Goal: Check status: Check status

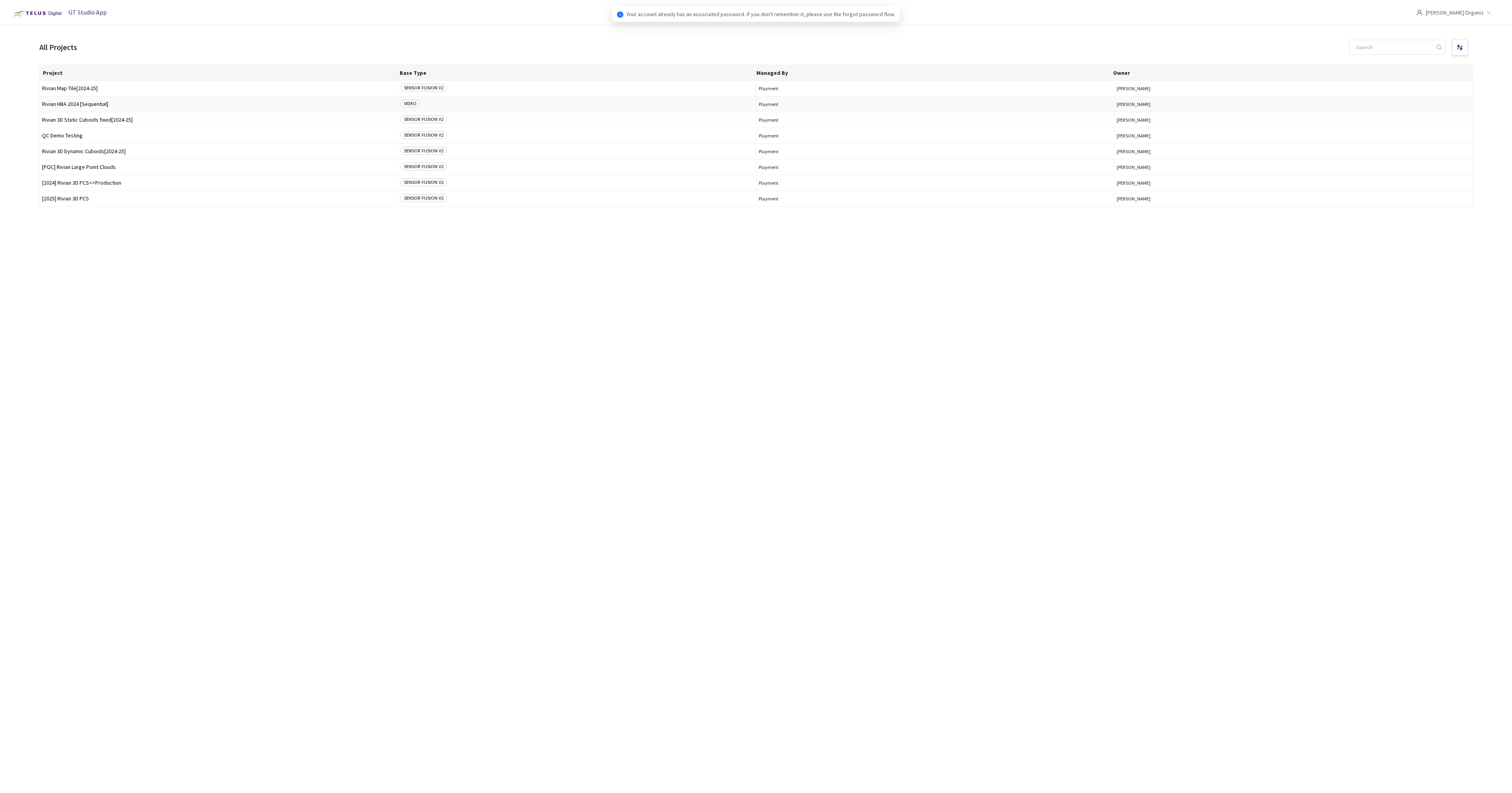
click at [89, 104] on span "Rivian HBA 2024 [Sequential]" at bounding box center [219, 104] width 353 height 6
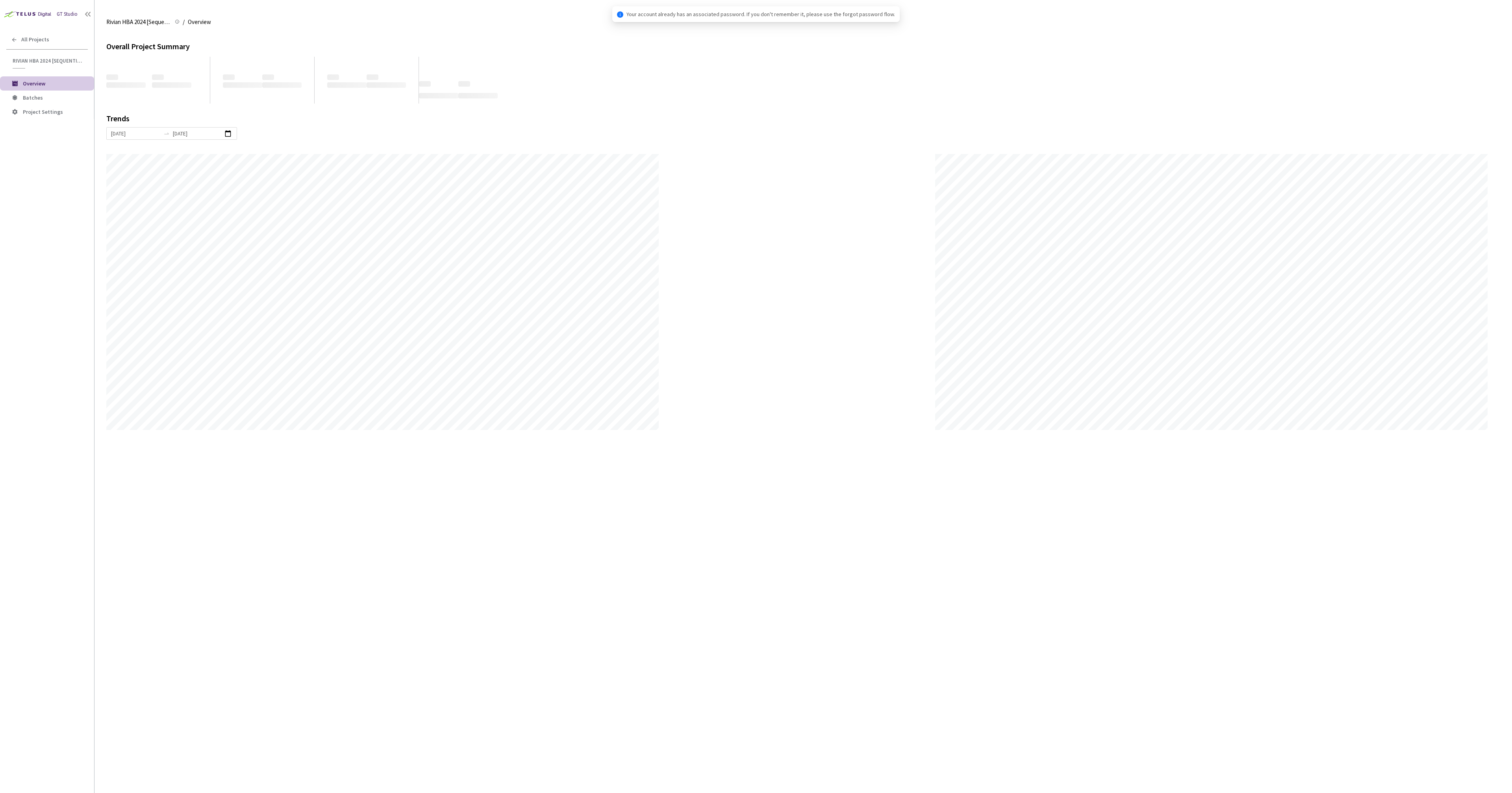
scroll to position [793, 1512]
click at [35, 96] on span "Batches" at bounding box center [33, 97] width 20 height 7
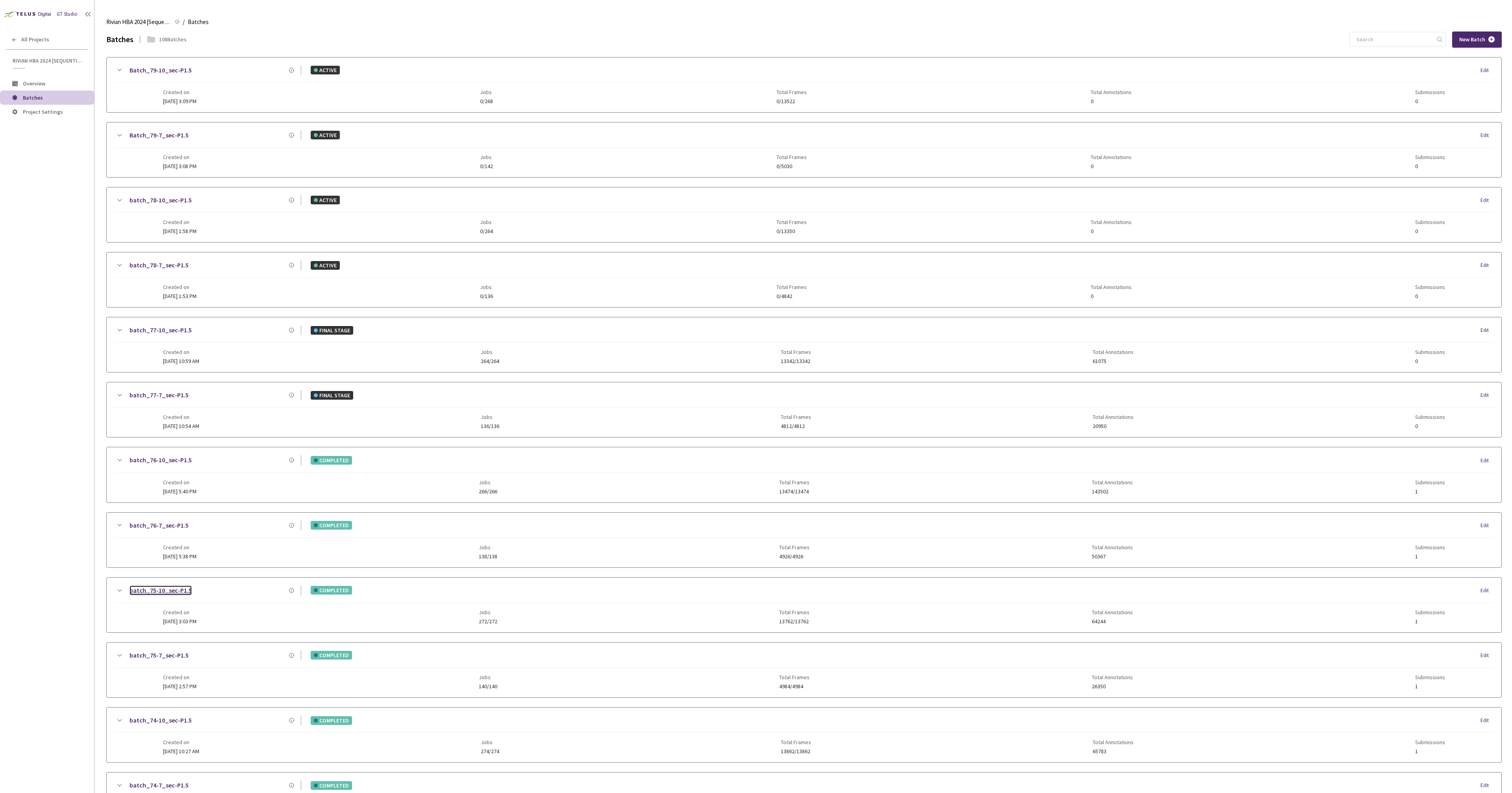
click at [174, 590] on link "batch_75-10_sec-P1.5" at bounding box center [161, 590] width 62 height 10
click at [178, 525] on link "batch_76-7_sec-P1.5" at bounding box center [159, 525] width 59 height 10
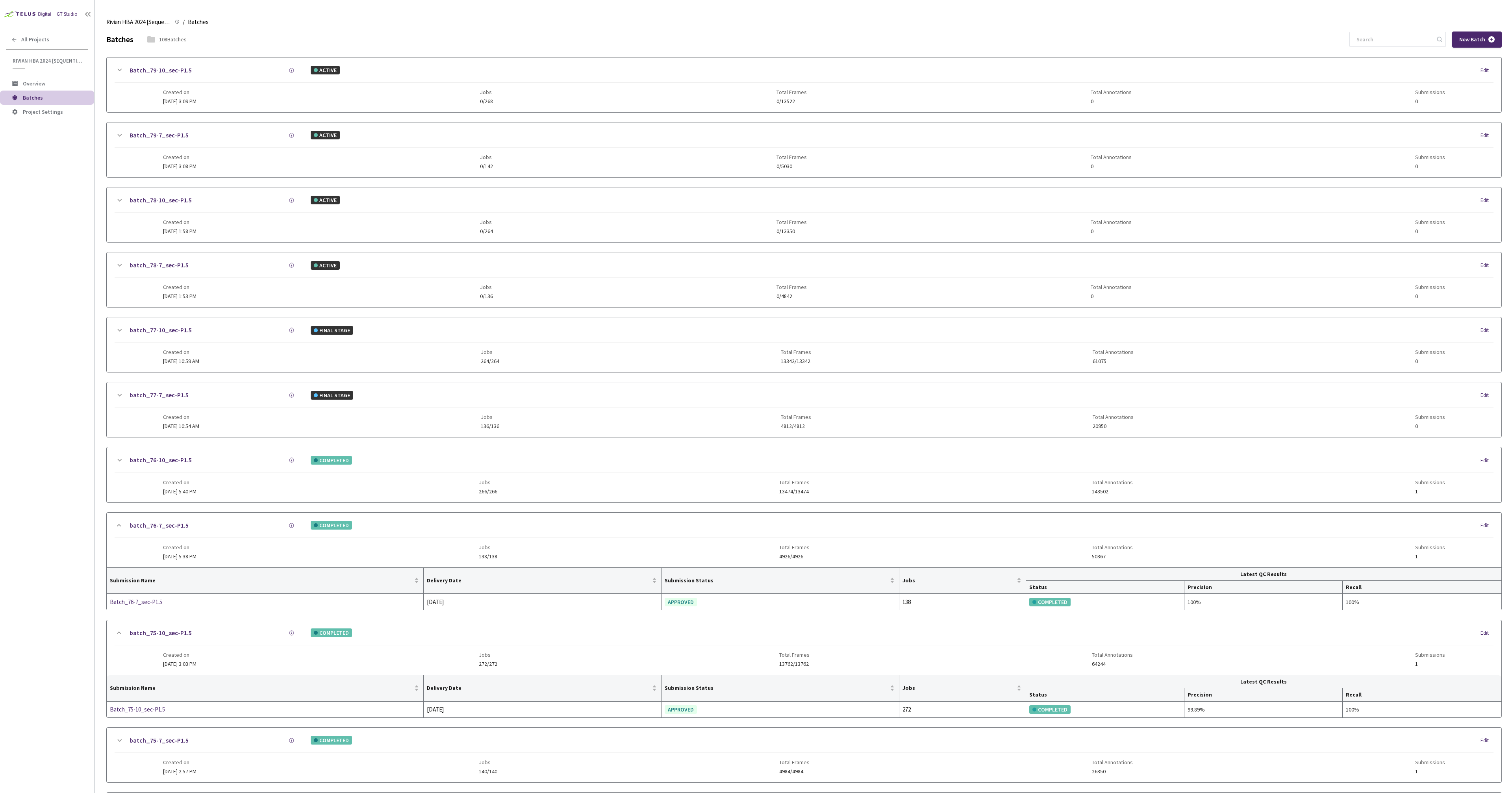
click at [180, 455] on div "batch_76-10_sec-P1.5 COMPLETED Edit Created on 15 Jul, 2025 at 5:40 PM Jobs 266…" at bounding box center [804, 474] width 1395 height 55
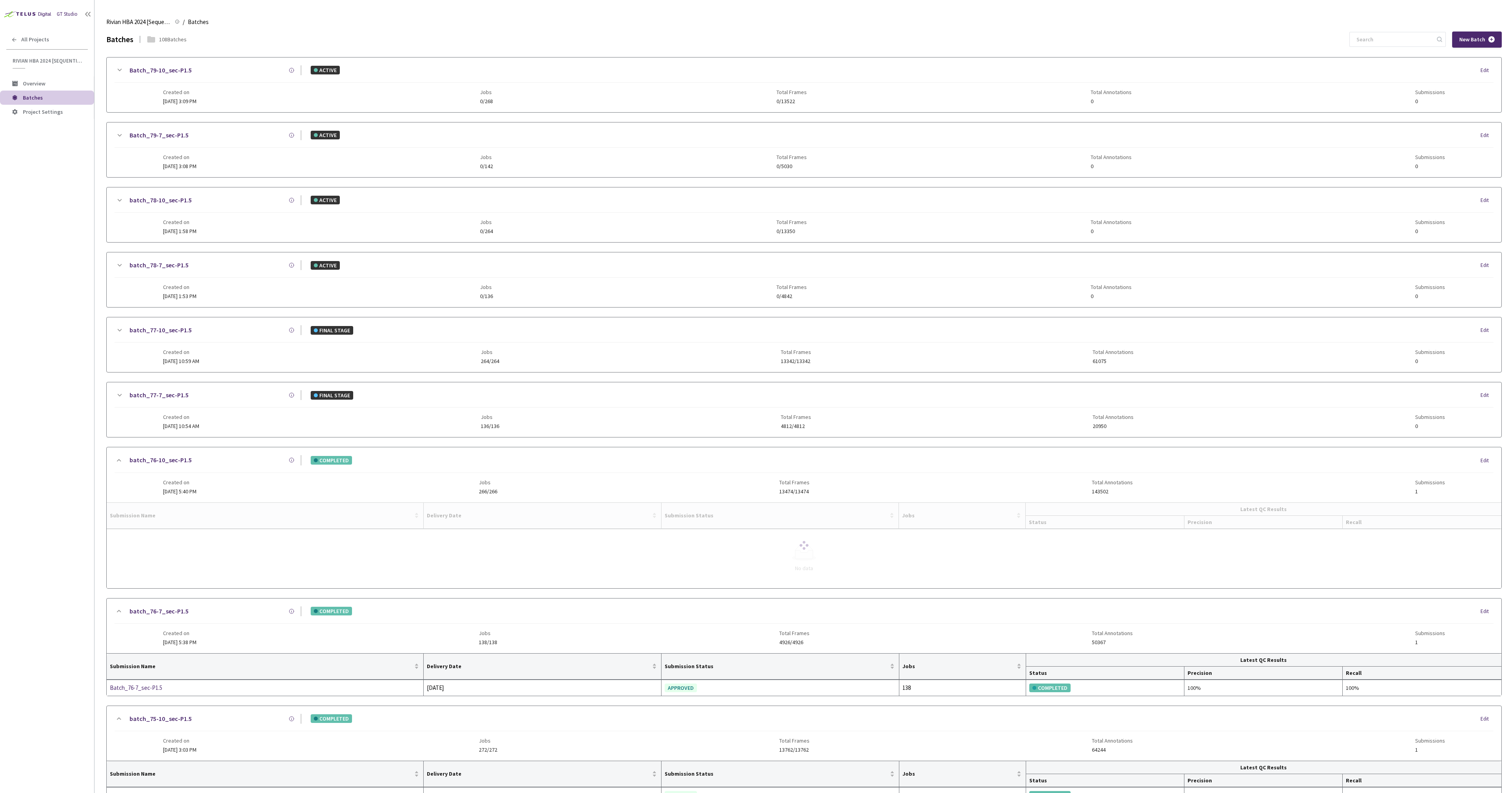
click at [255, 387] on div "batch_77-7_sec-P1.5 FINAL STAGE Edit Created on 24 Jul, 2025 at 10:54 AM Jobs 1…" at bounding box center [804, 409] width 1395 height 55
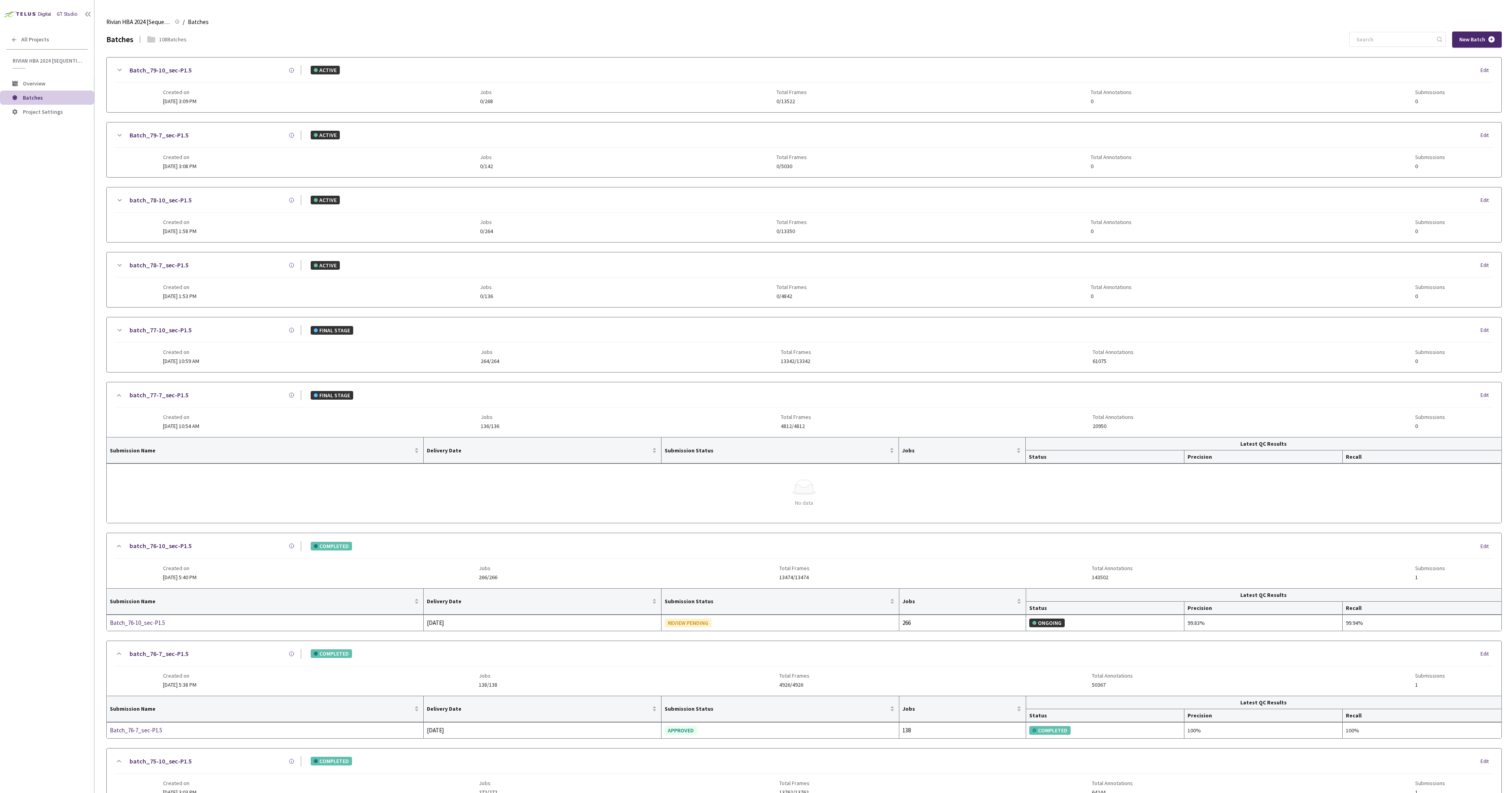
click at [255, 387] on div "batch_77-7_sec-P1.5 FINAL STAGE Edit Created on 24 Jul, 2025 at 10:54 AM Jobs 1…" at bounding box center [804, 409] width 1395 height 55
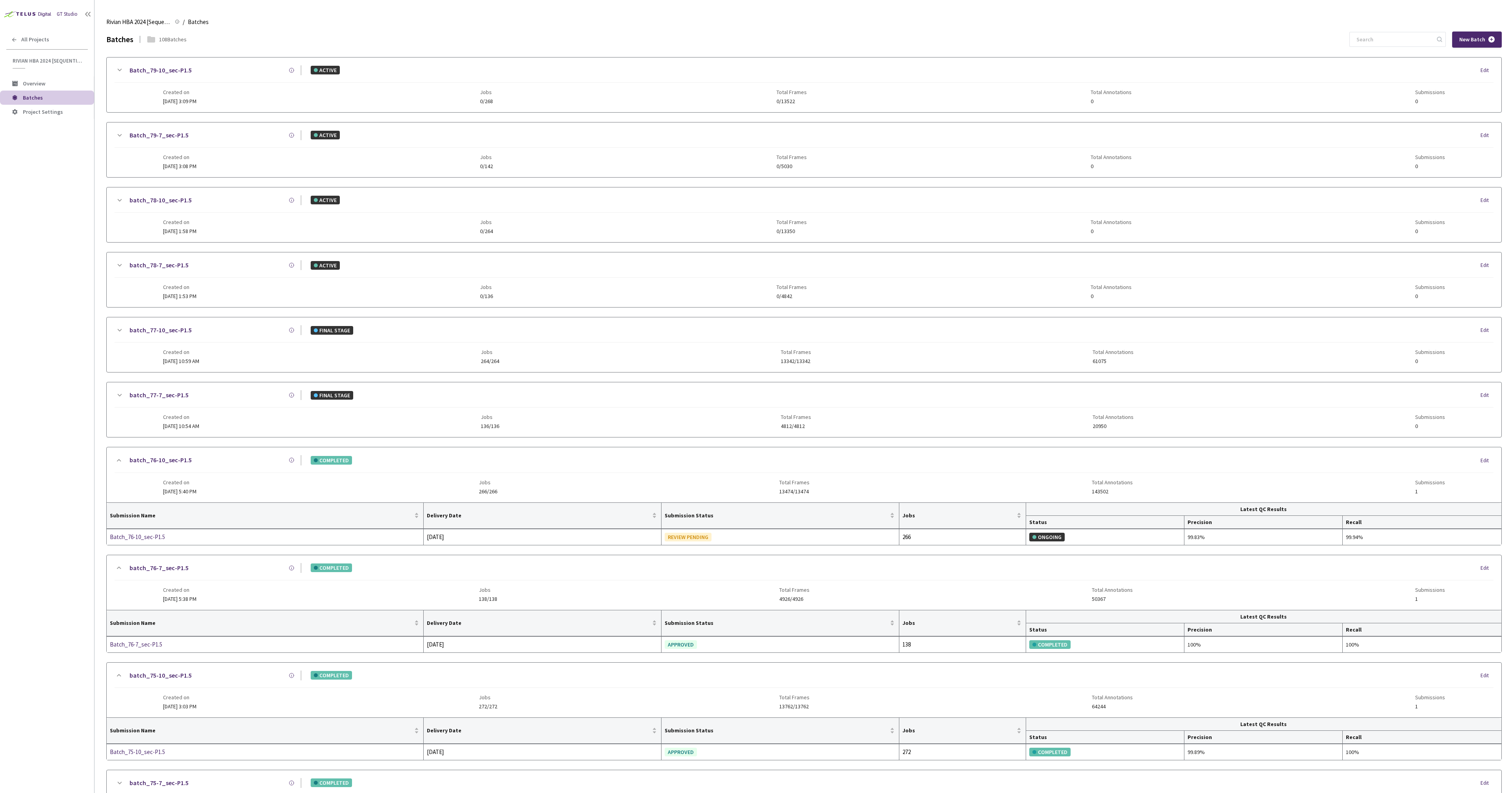
click at [123, 462] on icon at bounding box center [119, 460] width 9 height 9
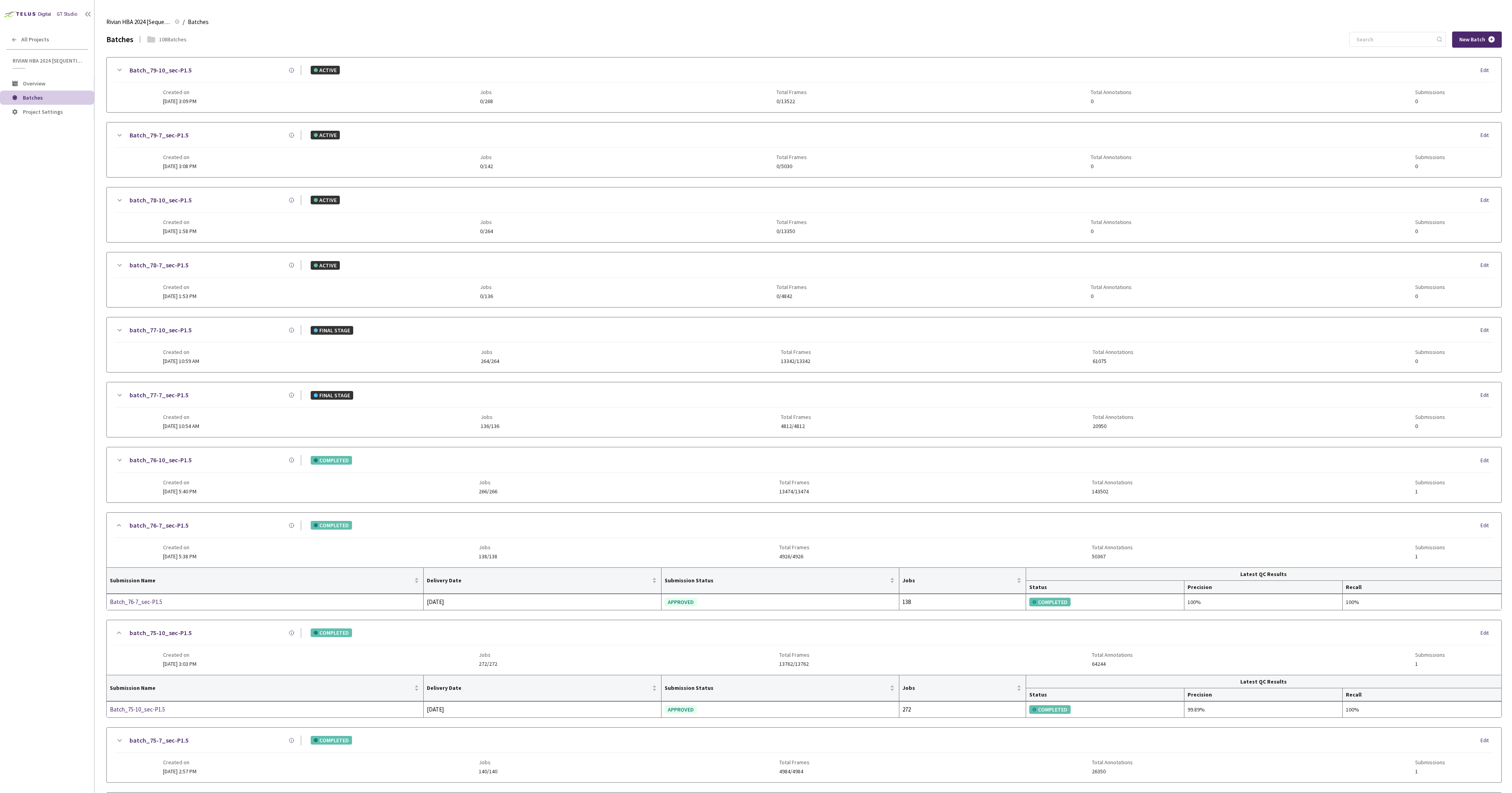
click at [118, 518] on div "batch_76-7_sec-P1.5 COMPLETED Edit Created on 15 Jul, 2025 at 5:38 PM Jobs 138/…" at bounding box center [804, 539] width 1395 height 55
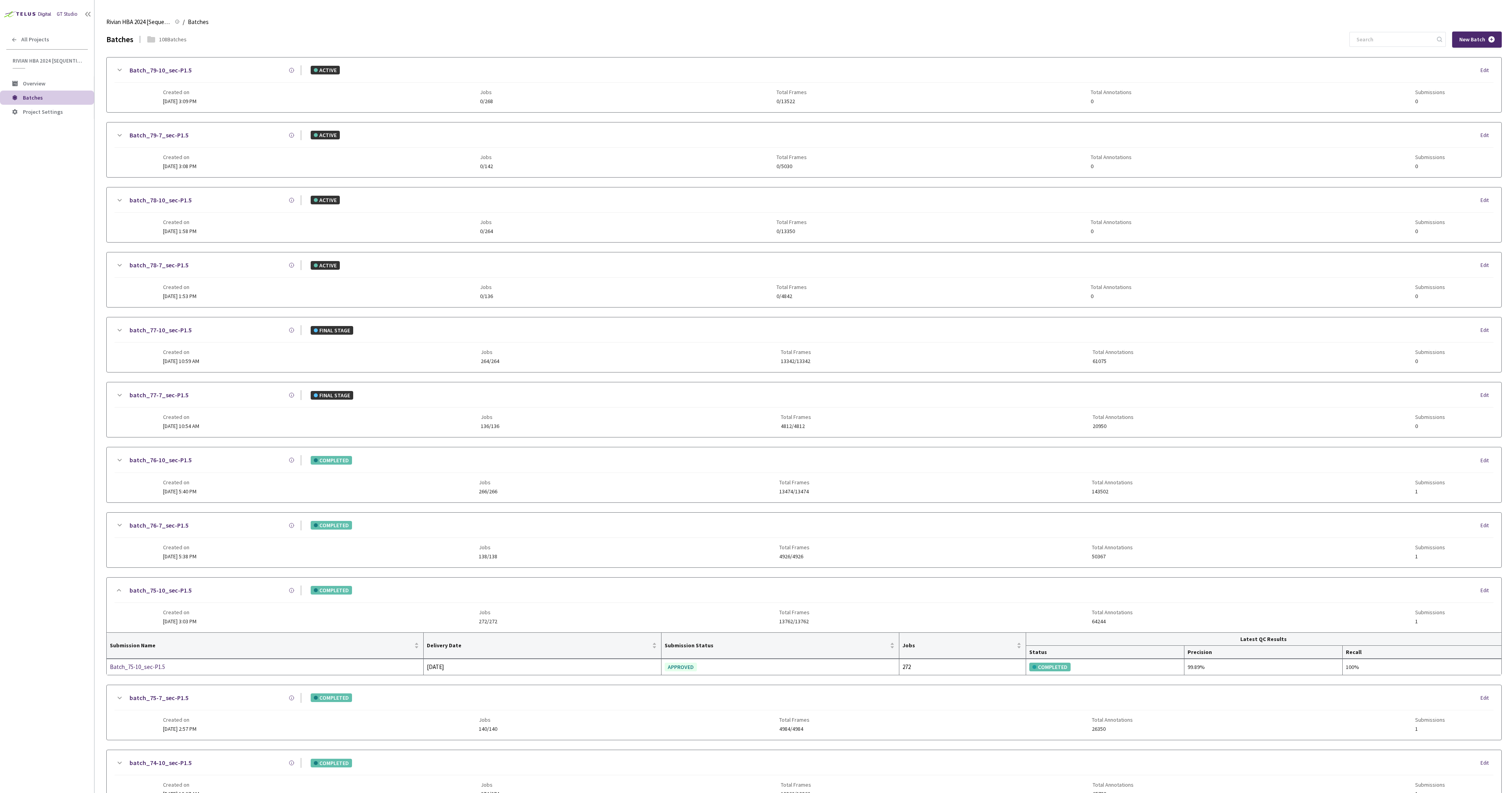
click at [118, 590] on icon at bounding box center [119, 590] width 9 height 9
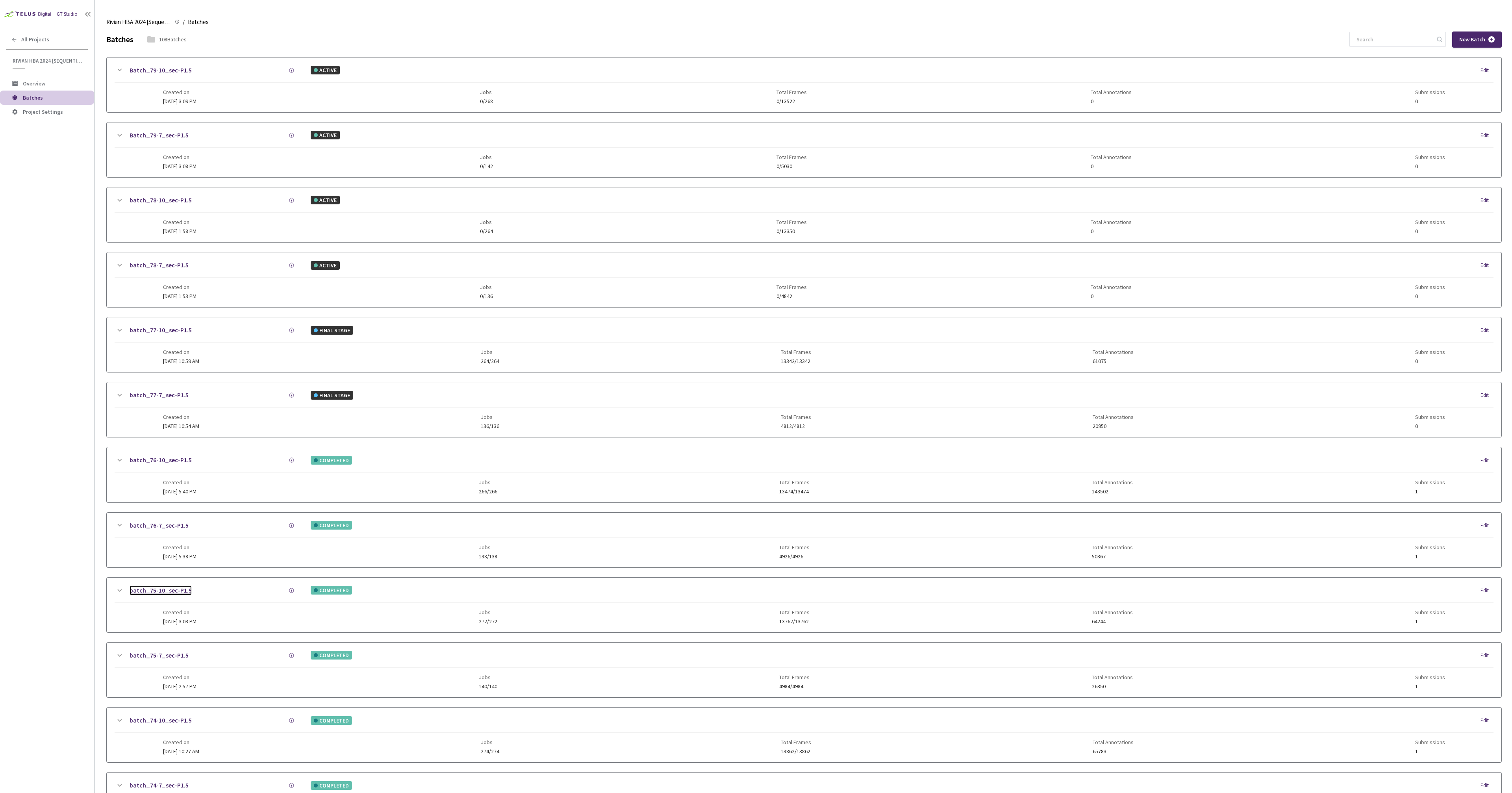
click at [158, 590] on link "batch_75-10_sec-P1.5" at bounding box center [161, 590] width 62 height 10
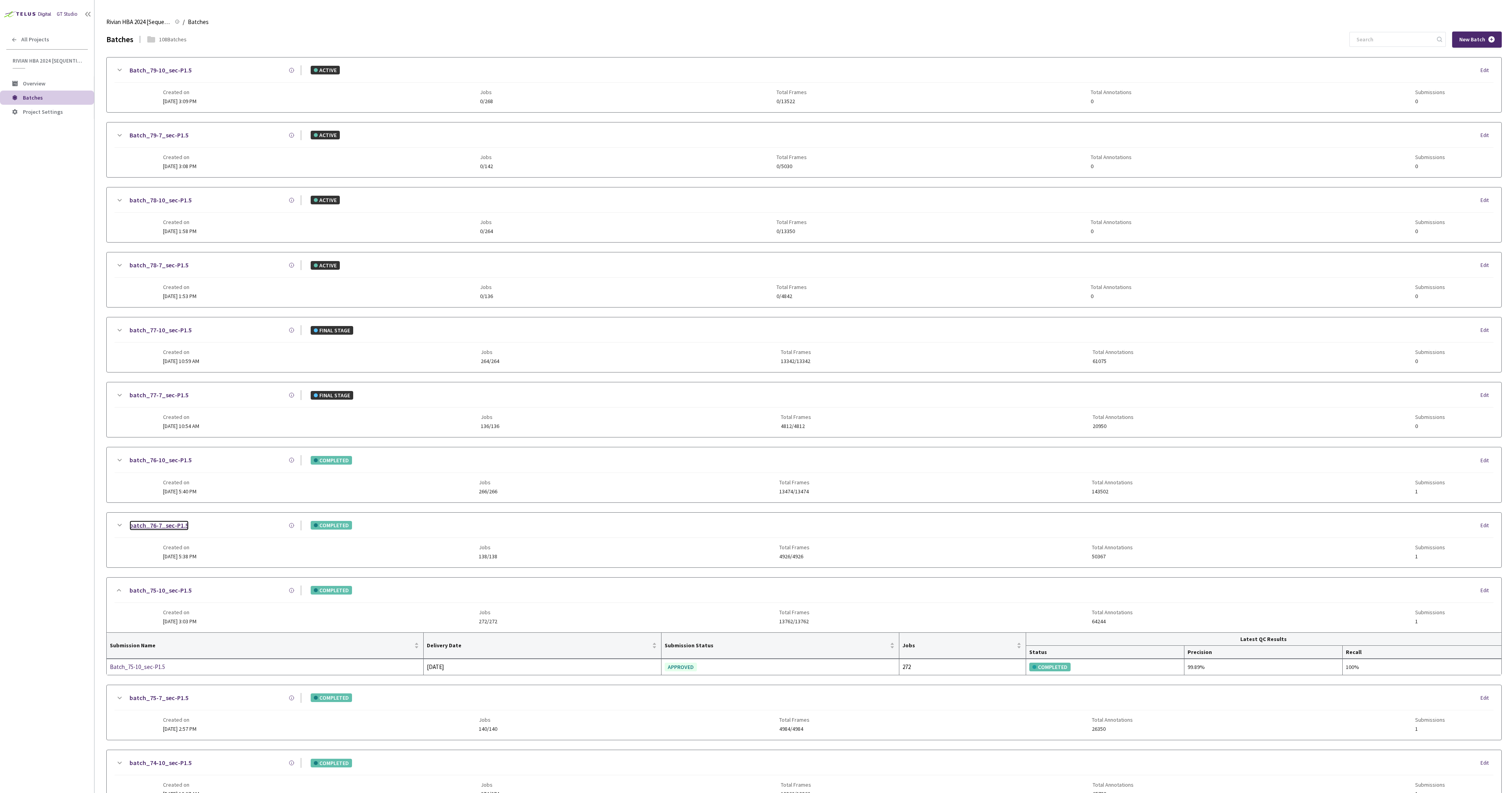
click at [176, 528] on link "batch_76-7_sec-P1.5" at bounding box center [159, 525] width 59 height 10
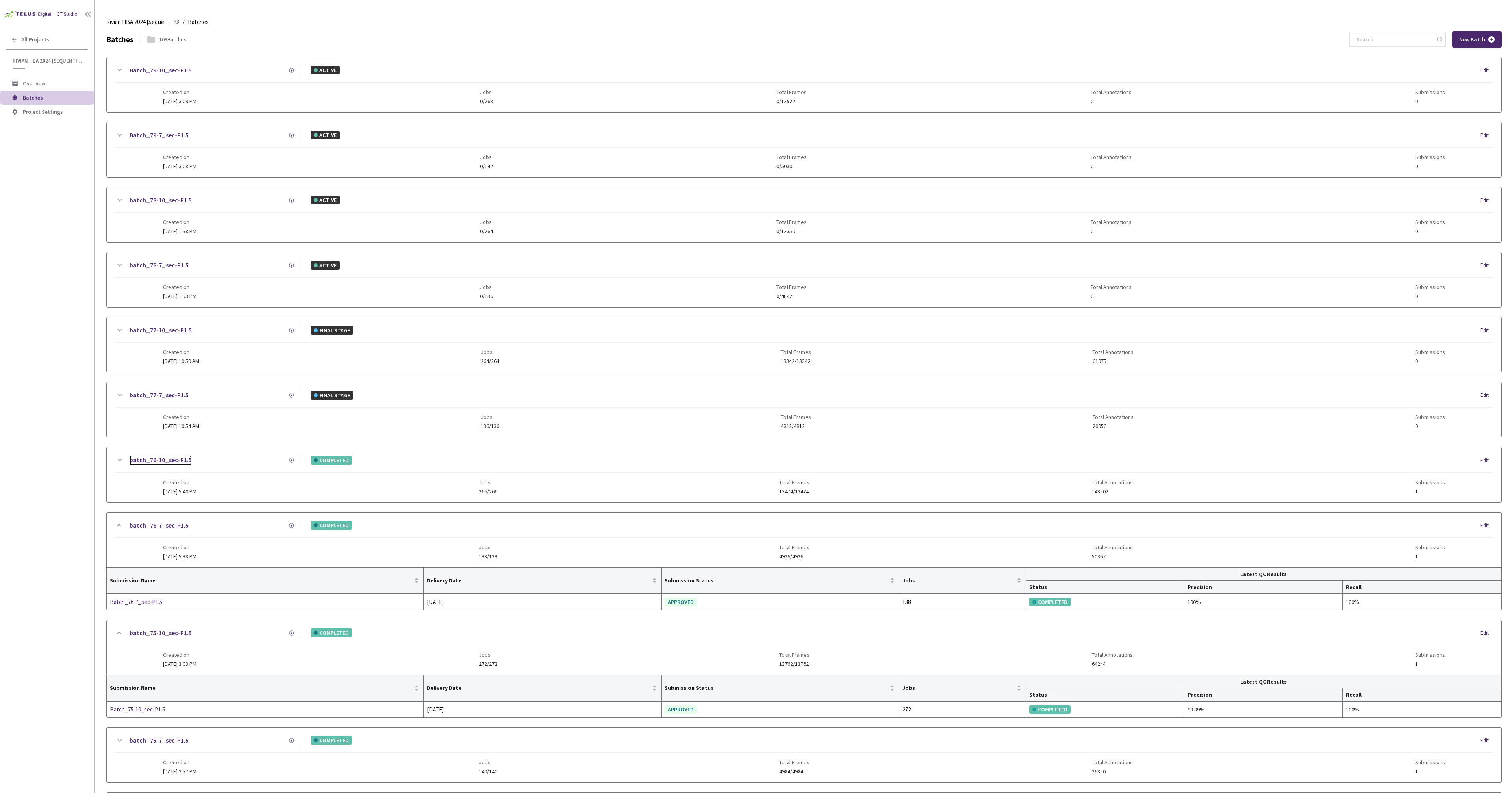
click at [174, 459] on link "batch_76-10_sec-P1.5" at bounding box center [161, 460] width 62 height 10
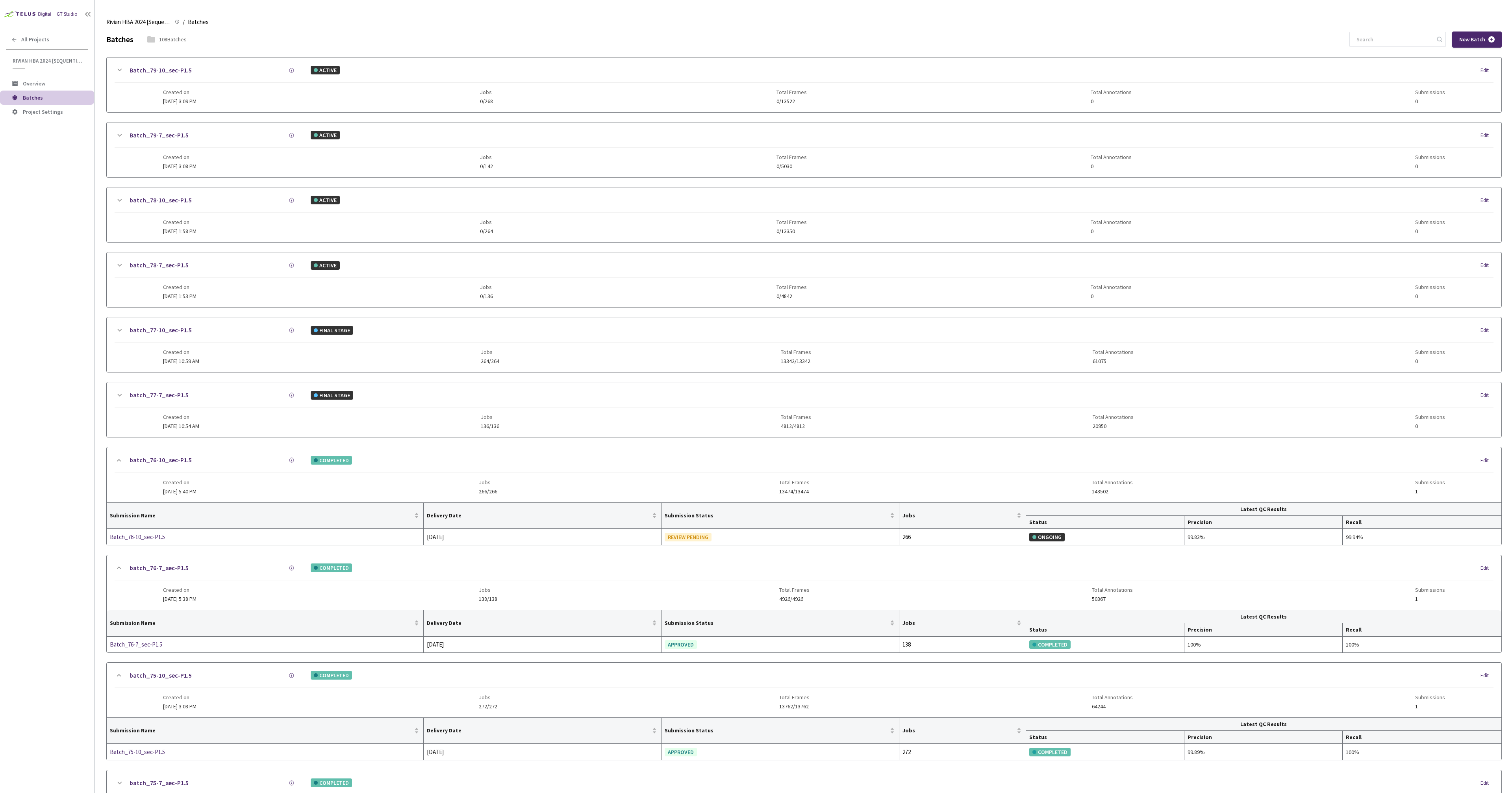
click at [396, 39] on div "Batches 108 Batches New Batch" at bounding box center [804, 40] width 1395 height 16
click at [117, 463] on icon at bounding box center [119, 460] width 9 height 9
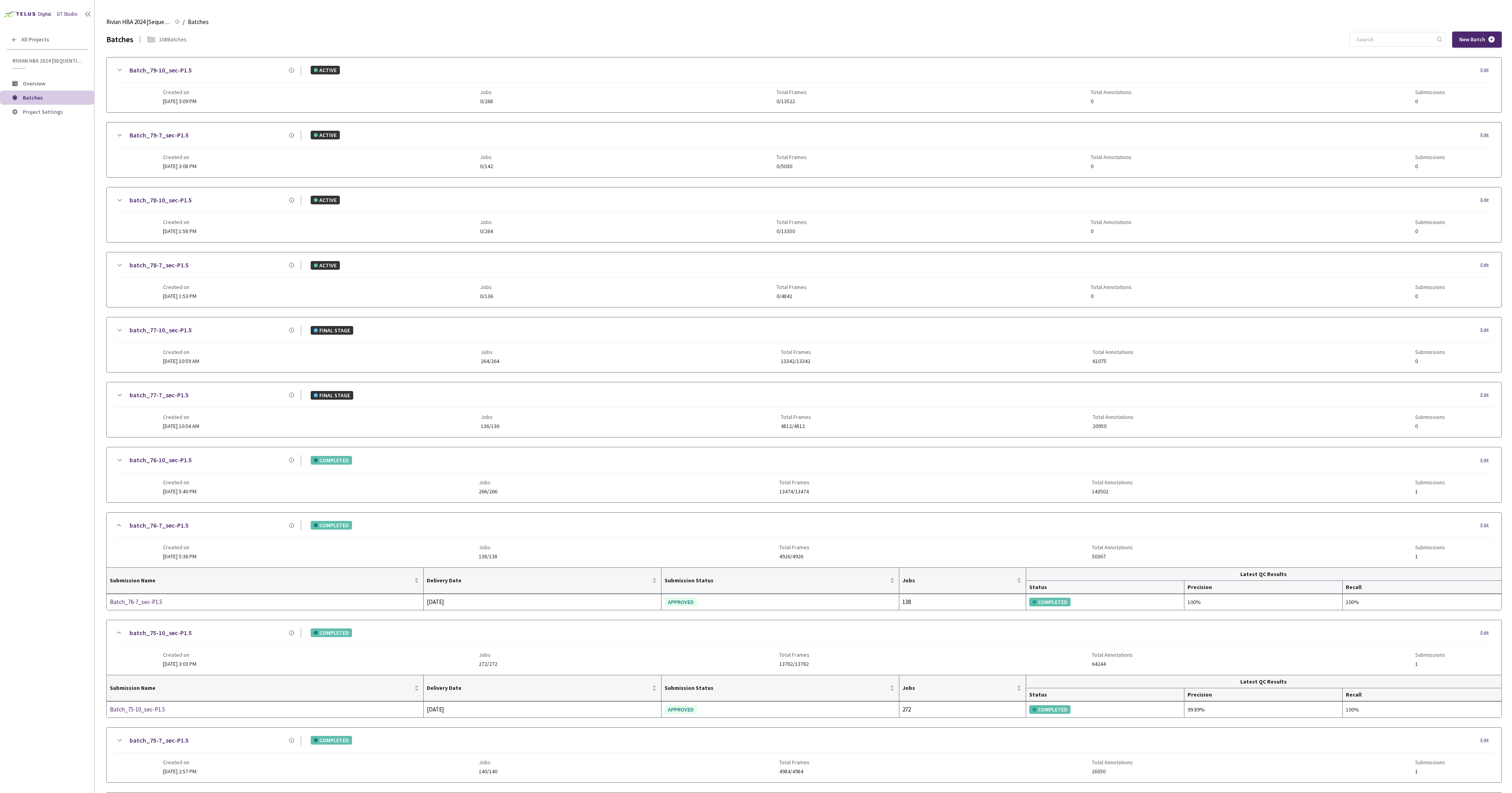
click at [117, 524] on icon at bounding box center [119, 525] width 9 height 9
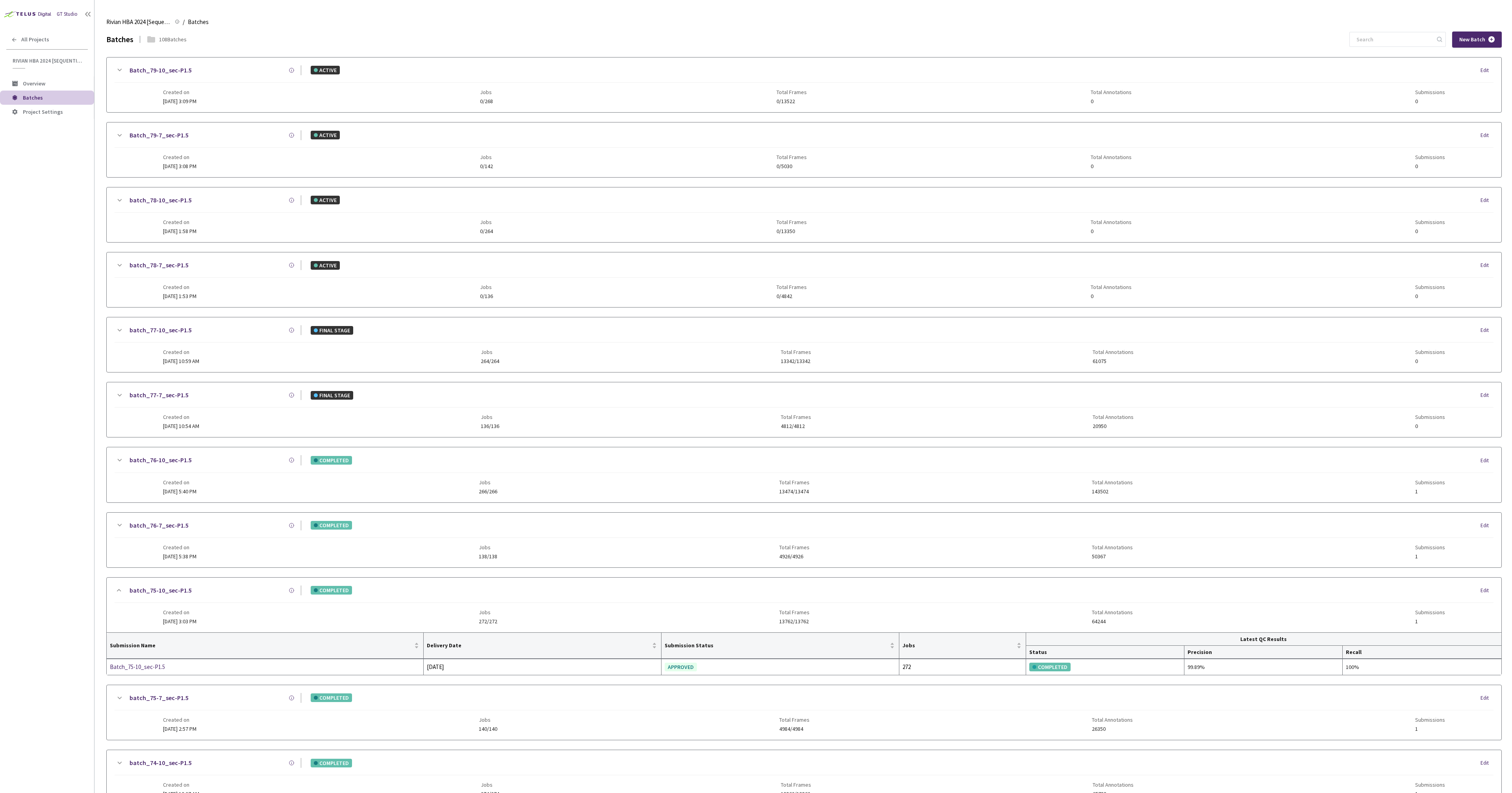
click at [114, 590] on div "batch_75-10_sec-P1.5 COMPLETED Edit Created on 10 Jul, 2025 at 3:03 PM Jobs 272…" at bounding box center [804, 605] width 1395 height 55
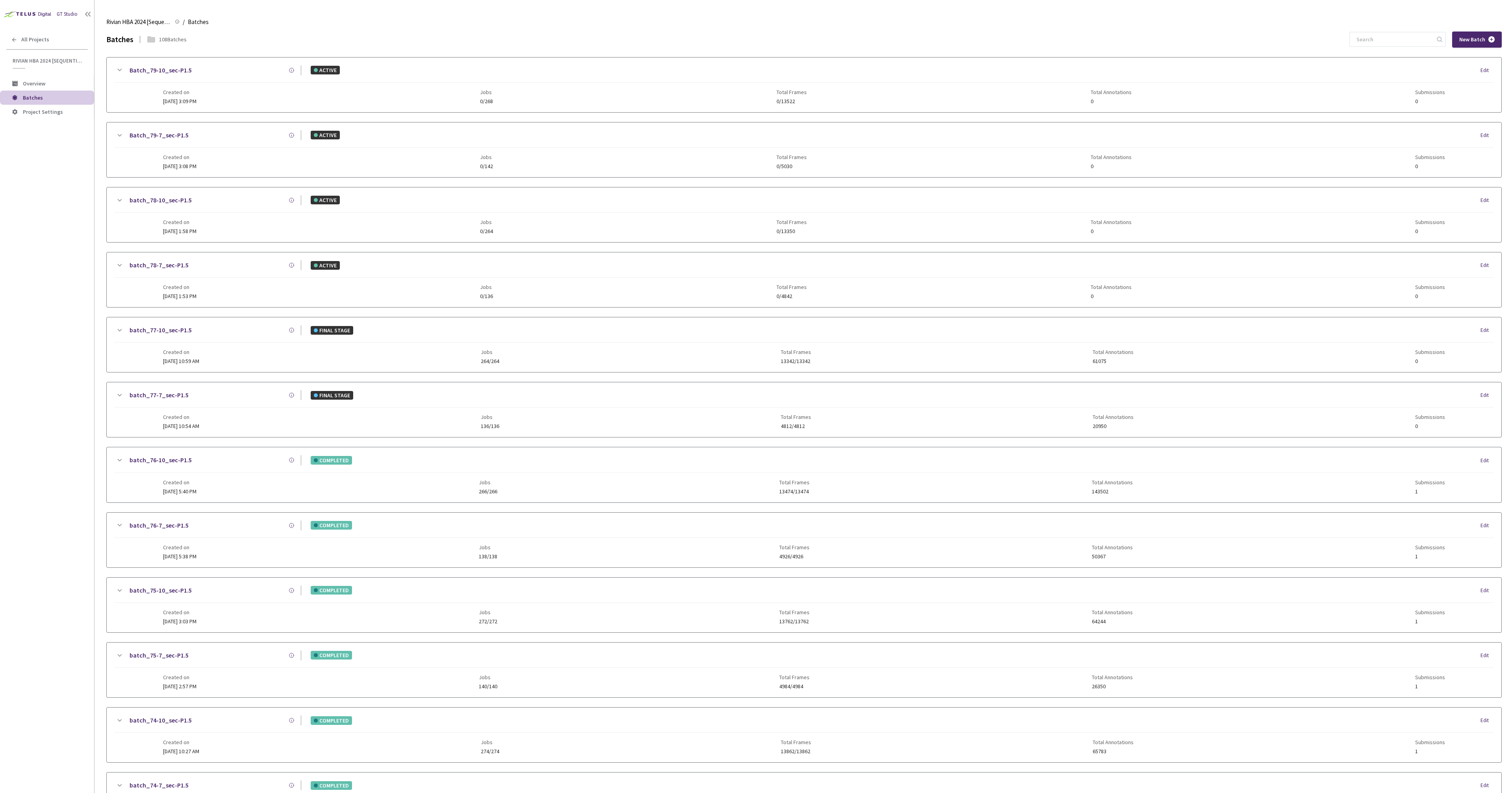
click at [82, 485] on div "GT Studio All Projects Rivian HBA 2024 [Sequential] Rivian HBA 2024 [Sequential…" at bounding box center [47, 373] width 94 height 745
click at [80, 484] on div "GT Studio All Projects Rivian HBA 2024 [Sequential] Rivian HBA 2024 [Sequential…" at bounding box center [47, 373] width 94 height 745
click at [177, 458] on link "batch_76-10_sec-P1.5" at bounding box center [161, 460] width 62 height 10
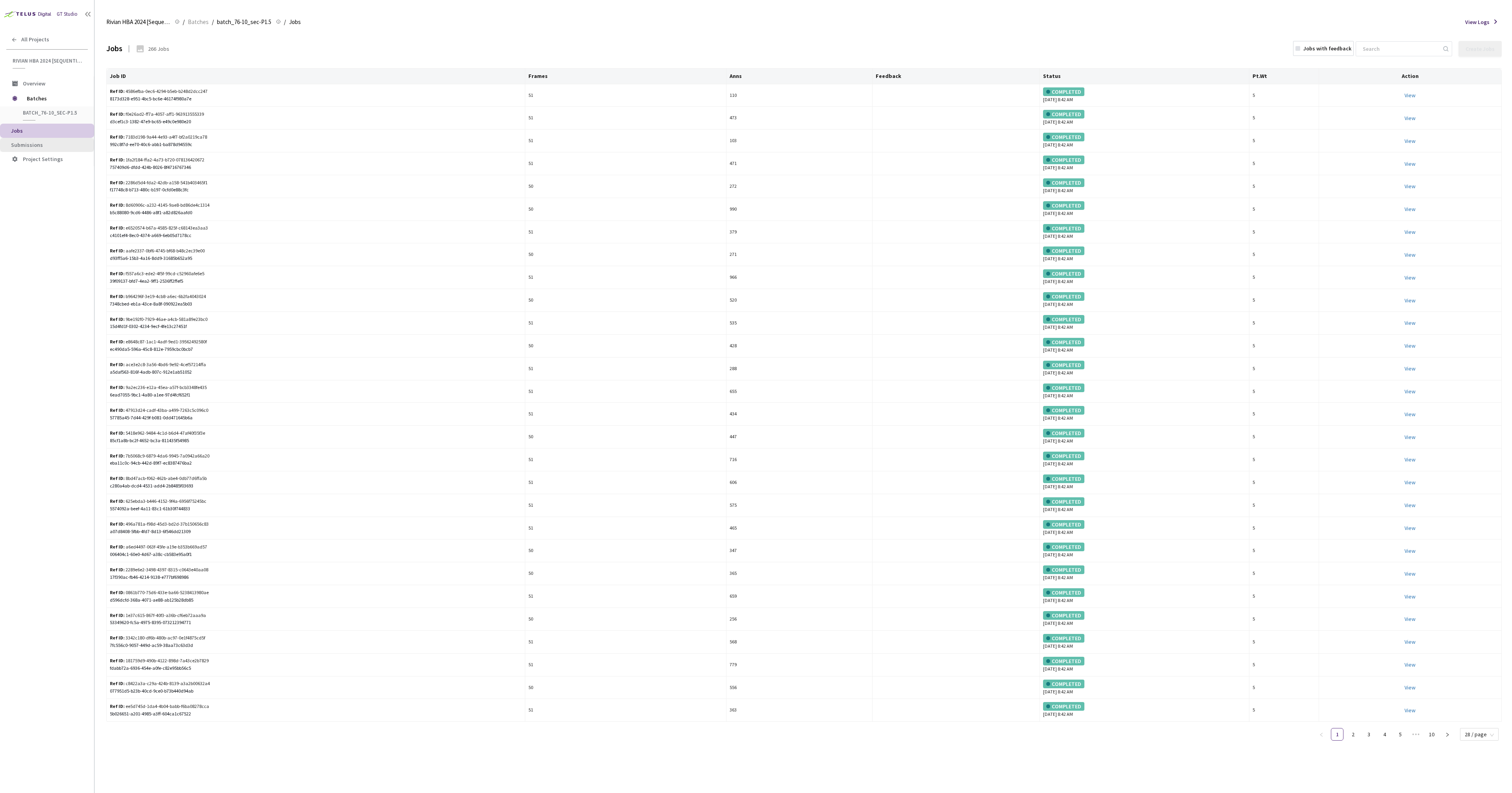
click at [40, 144] on span "Submissions" at bounding box center [27, 145] width 32 height 7
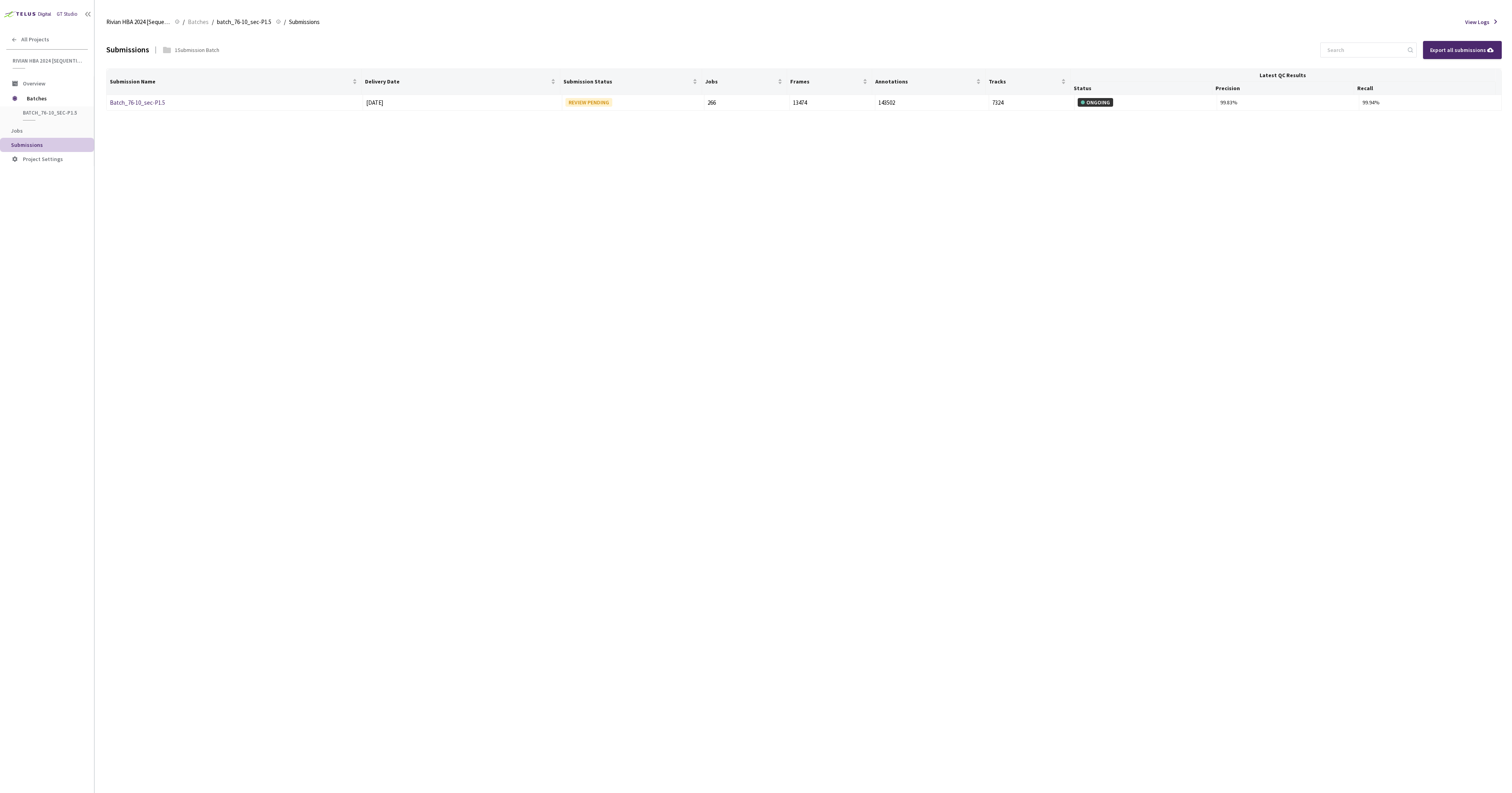
click at [450, 168] on div "Submissions 1 Submission Batch Export all submissions Submission Name Delivery …" at bounding box center [804, 412] width 1395 height 761
click at [451, 168] on div "Submissions 1 Submission Batch Export all submissions Submission Name Delivery …" at bounding box center [804, 412] width 1395 height 761
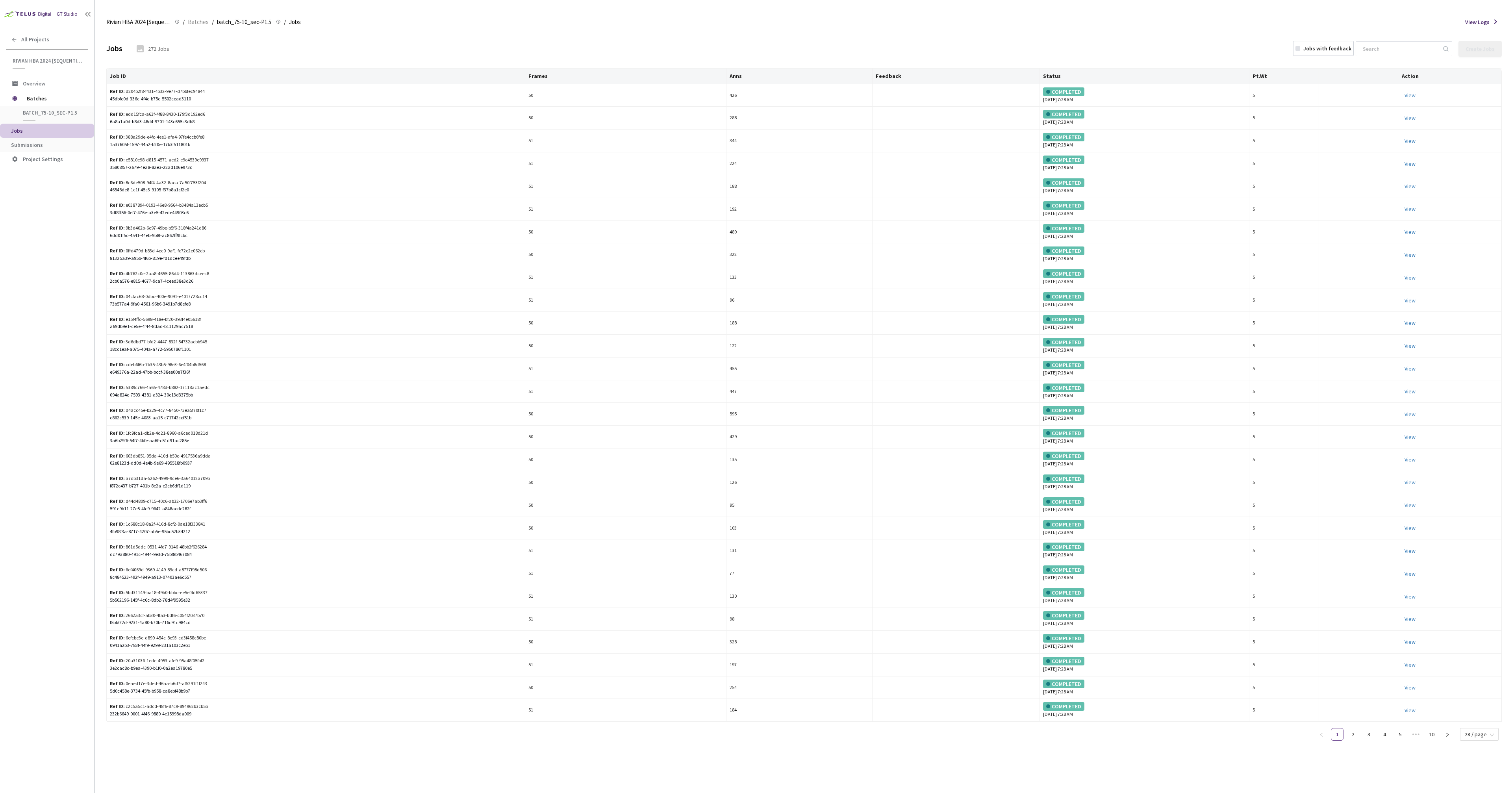
click at [41, 283] on div "GT Studio All Projects Rivian HBA 2024 [Sequential] Rivian HBA 2024 [Sequential…" at bounding box center [47, 373] width 94 height 745
click at [22, 140] on li "Submissions" at bounding box center [47, 145] width 94 height 14
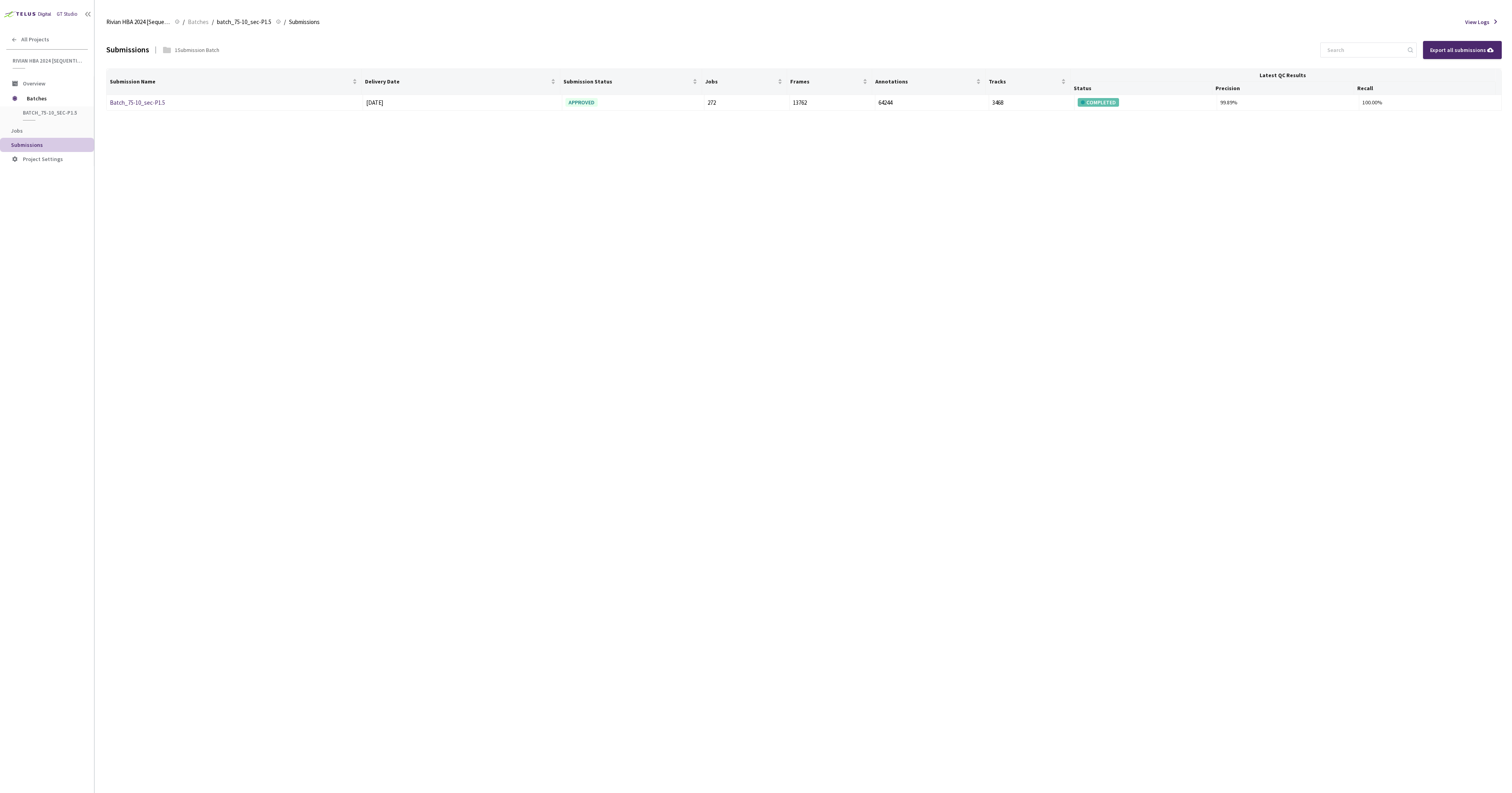
click at [86, 301] on div "GT Studio All Projects Rivian HBA 2024 [Sequential] Rivian HBA 2024 [Sequential…" at bounding box center [47, 373] width 94 height 745
click at [87, 296] on div "GT Studio All Projects Rivian HBA 2024 [Sequential] Rivian HBA 2024 [Sequential…" at bounding box center [47, 373] width 94 height 745
click at [457, 189] on div "Submissions 1 Submission Batch Export all submissions Submission Name Delivery …" at bounding box center [804, 412] width 1395 height 761
click at [131, 102] on link "Batch_75-10_sec-P1.5" at bounding box center [137, 102] width 55 height 8
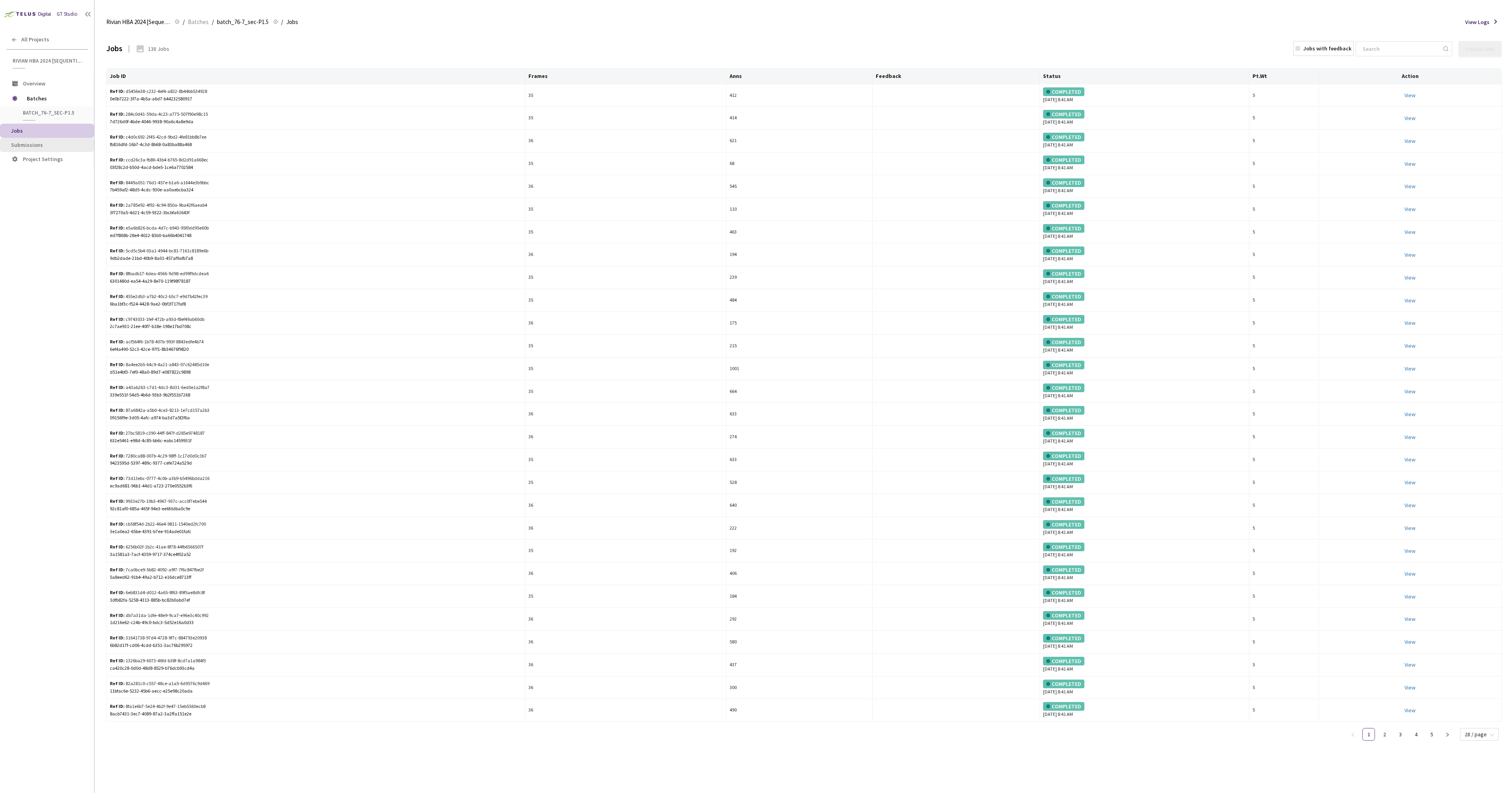
click at [45, 138] on li "Submissions" at bounding box center [47, 145] width 94 height 14
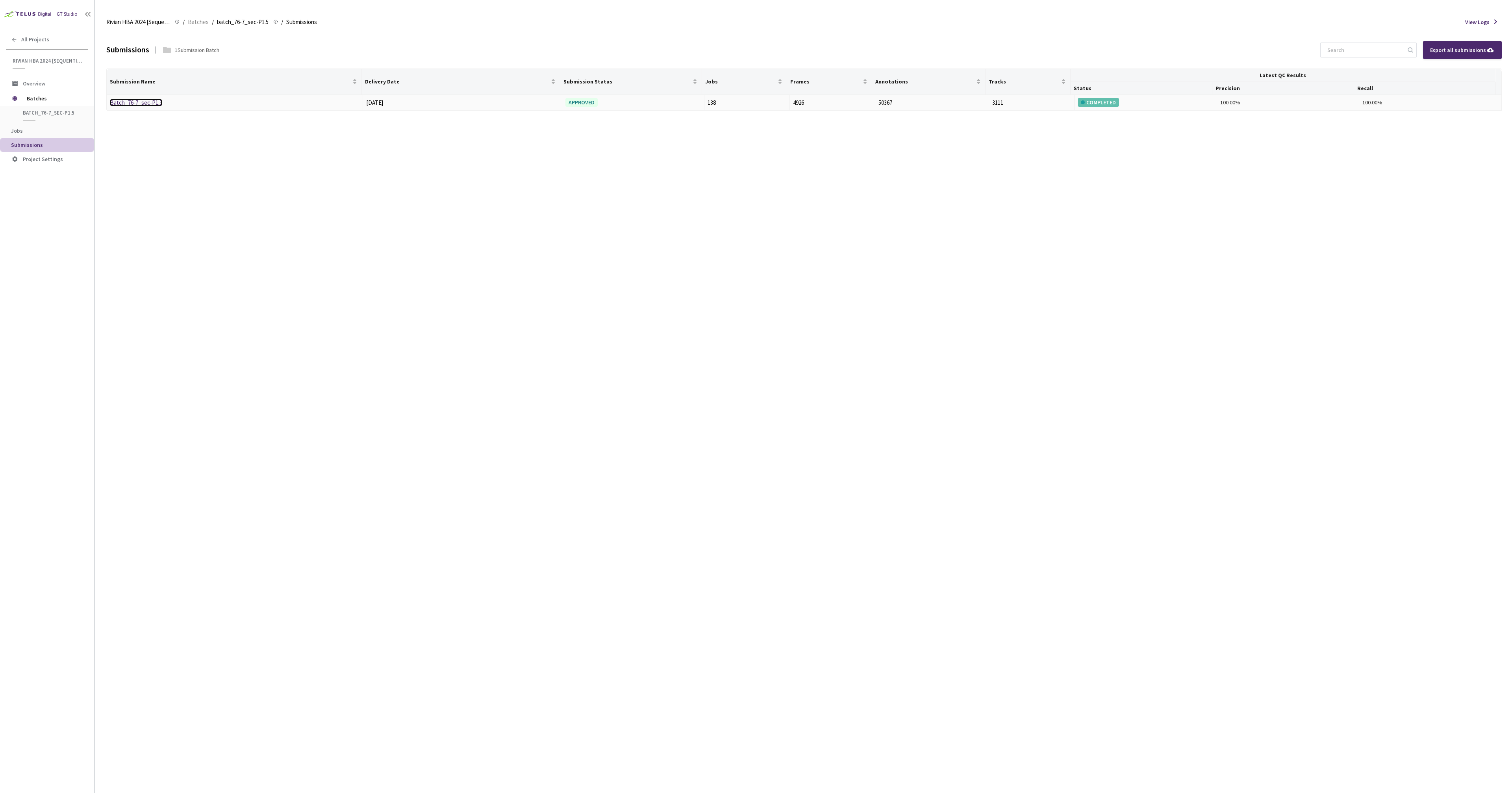
click at [139, 102] on link "Batch_76-7_sec-P1.5" at bounding box center [136, 102] width 52 height 8
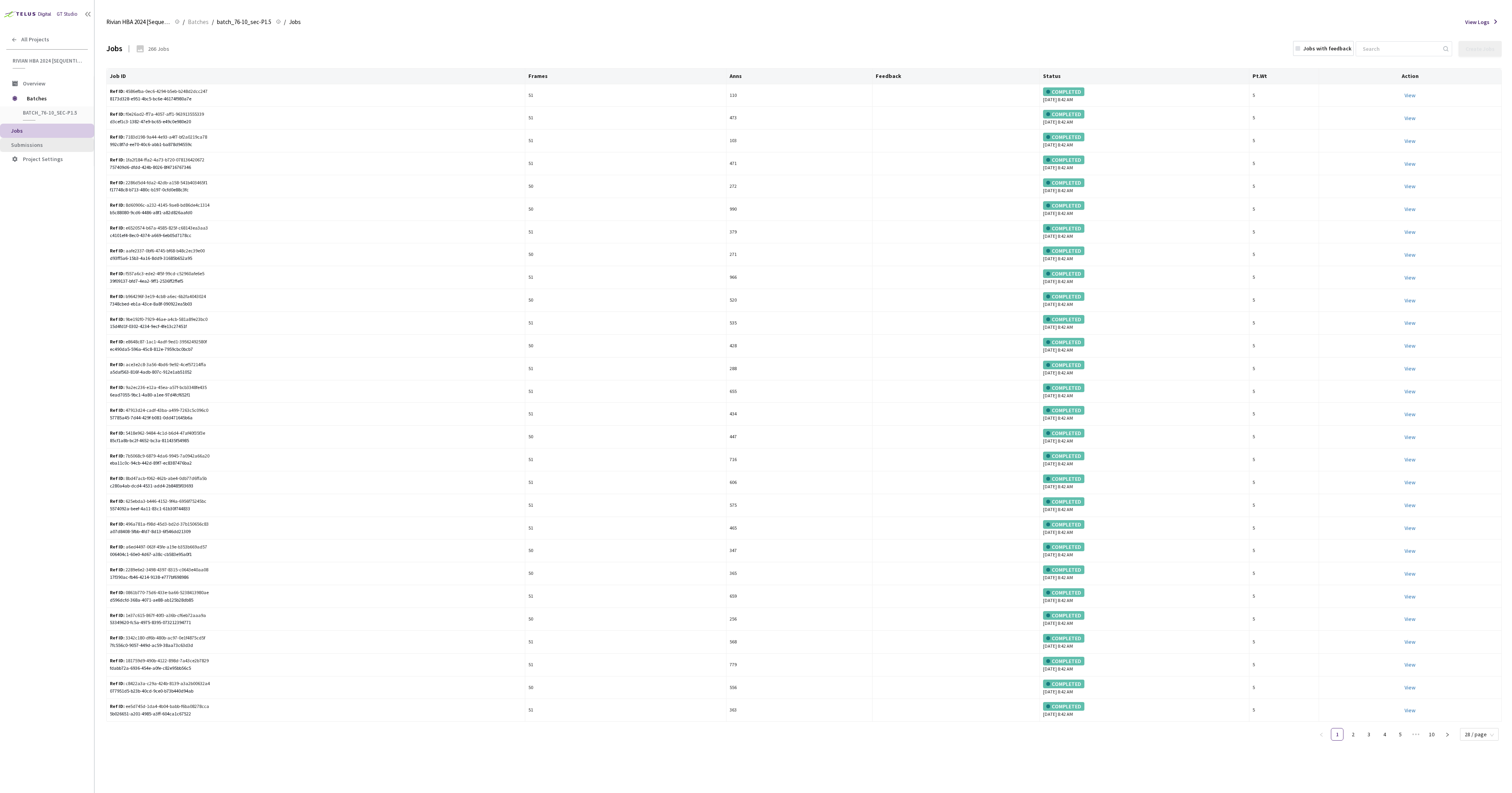
click at [43, 147] on span "Submissions" at bounding box center [49, 144] width 77 height 6
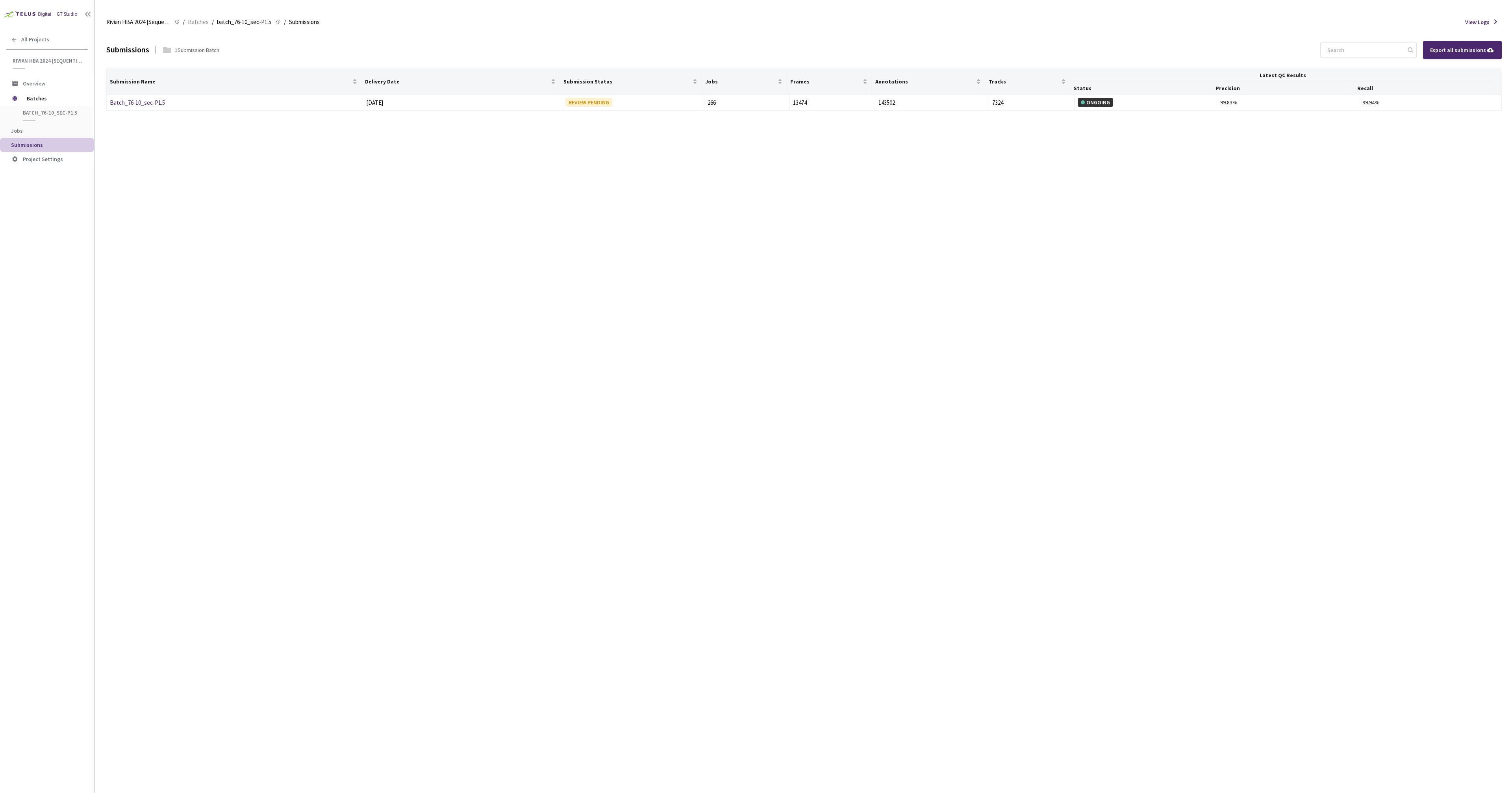
click at [168, 126] on div "Submissions 1 Submission Batch Export all submissions Submission Name Delivery …" at bounding box center [804, 412] width 1395 height 761
click at [156, 104] on link "Batch_76-10_sec-P1.5" at bounding box center [137, 102] width 55 height 8
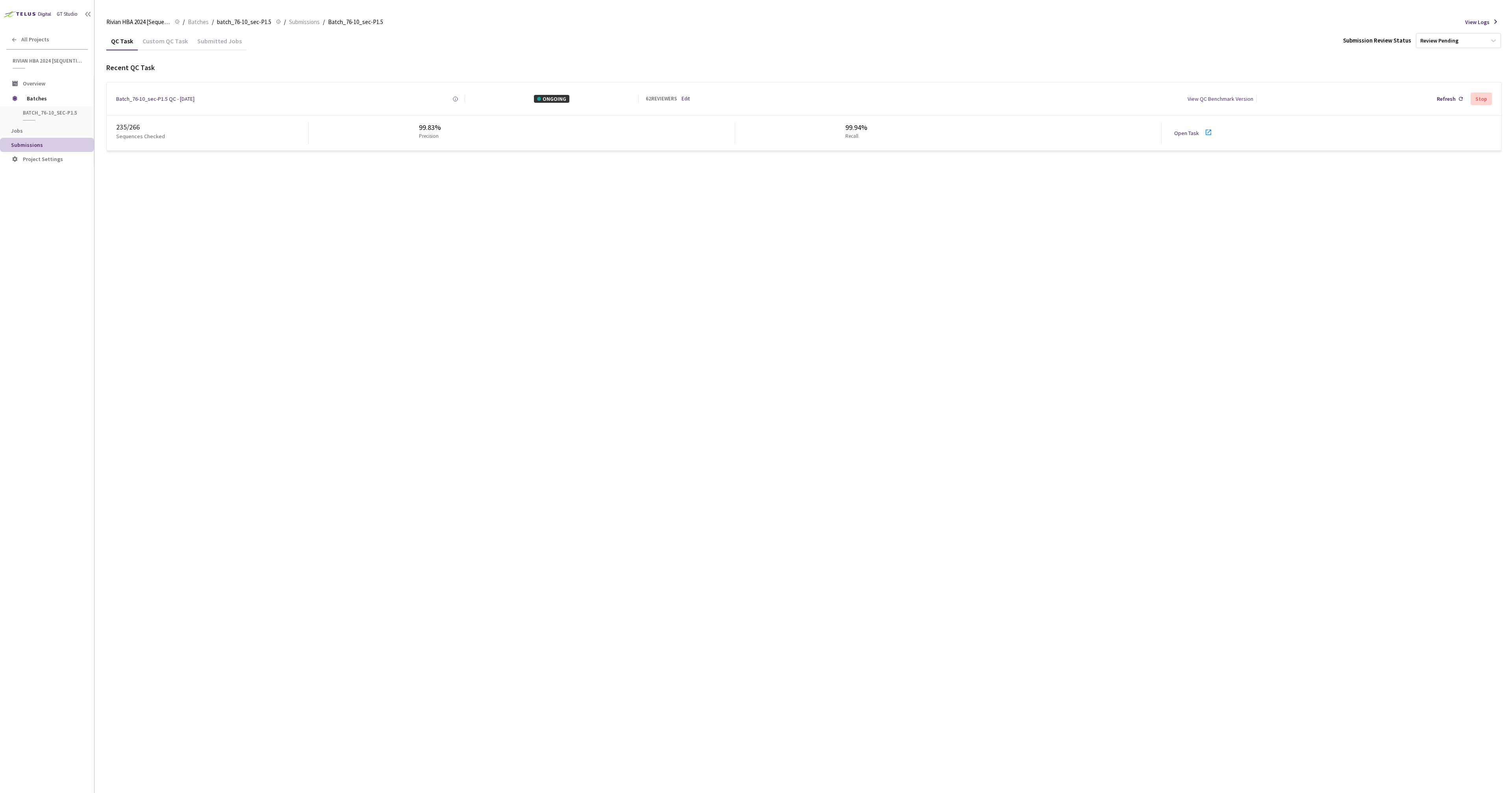
click at [346, 280] on div "QC Task Custom QC Task Submitted Jobs Submission Review Status Review Pending R…" at bounding box center [804, 412] width 1395 height 761
drag, startPoint x: 383, startPoint y: 285, endPoint x: 392, endPoint y: 286, distance: 9.1
click at [383, 285] on div "QC Task Custom QC Task Submitted Jobs Submission Review Status Review Pending R…" at bounding box center [804, 412] width 1395 height 761
click at [391, 289] on div "QC Task Custom QC Task Submitted Jobs Submission Review Status Review Pending R…" at bounding box center [804, 412] width 1395 height 761
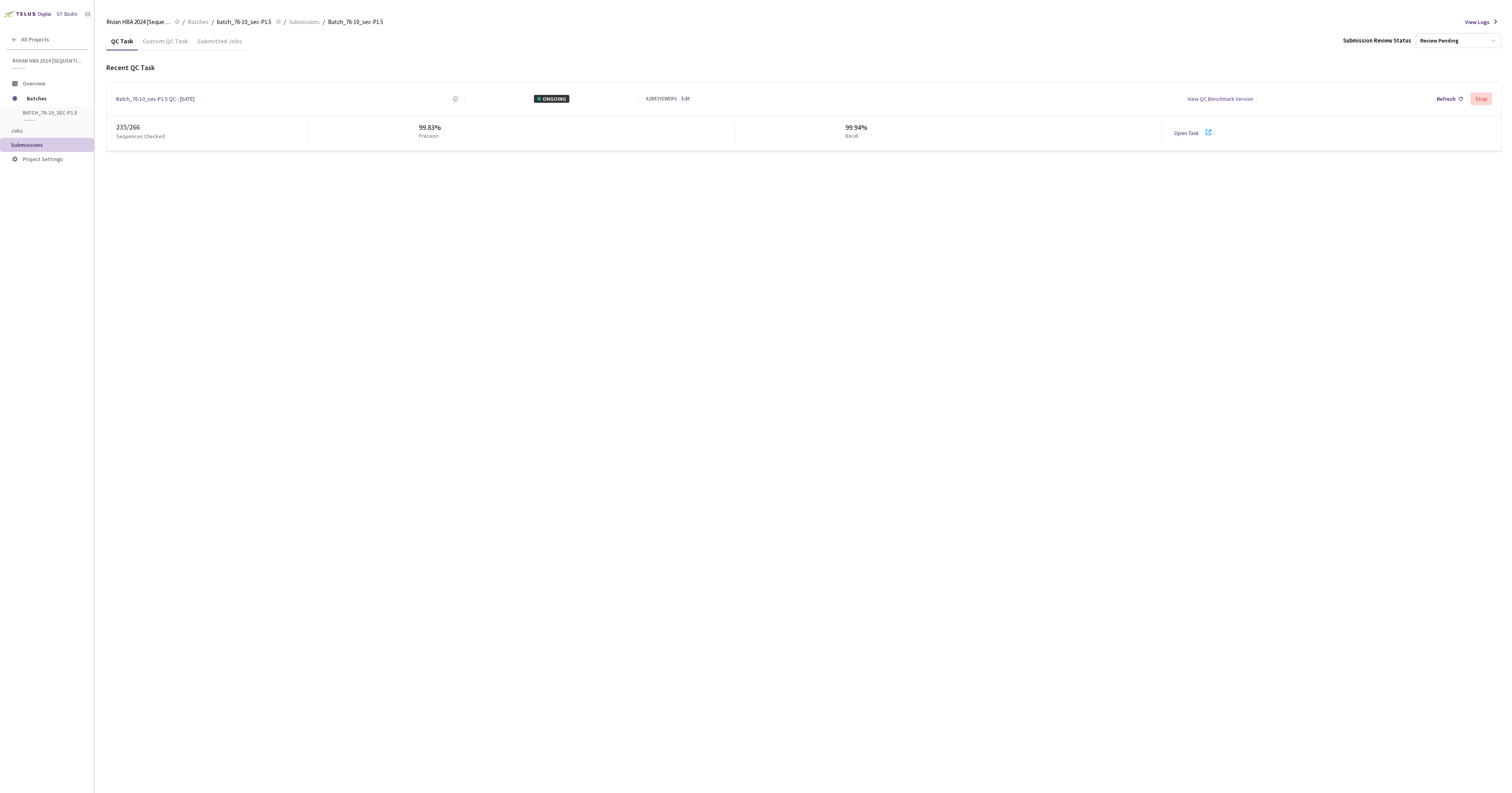
click at [391, 289] on div "QC Task Custom QC Task Submitted Jobs Submission Review Status Review Pending R…" at bounding box center [804, 412] width 1395 height 761
drag, startPoint x: 391, startPoint y: 194, endPoint x: 398, endPoint y: 188, distance: 9.2
click at [399, 188] on div "QC Task Custom QC Task Submitted Jobs Submission Review Status Review Pending R…" at bounding box center [804, 412] width 1395 height 761
click at [247, 186] on div "QC Task Custom QC Task Submitted Jobs Submission Review Status Review Pending R…" at bounding box center [804, 412] width 1395 height 761
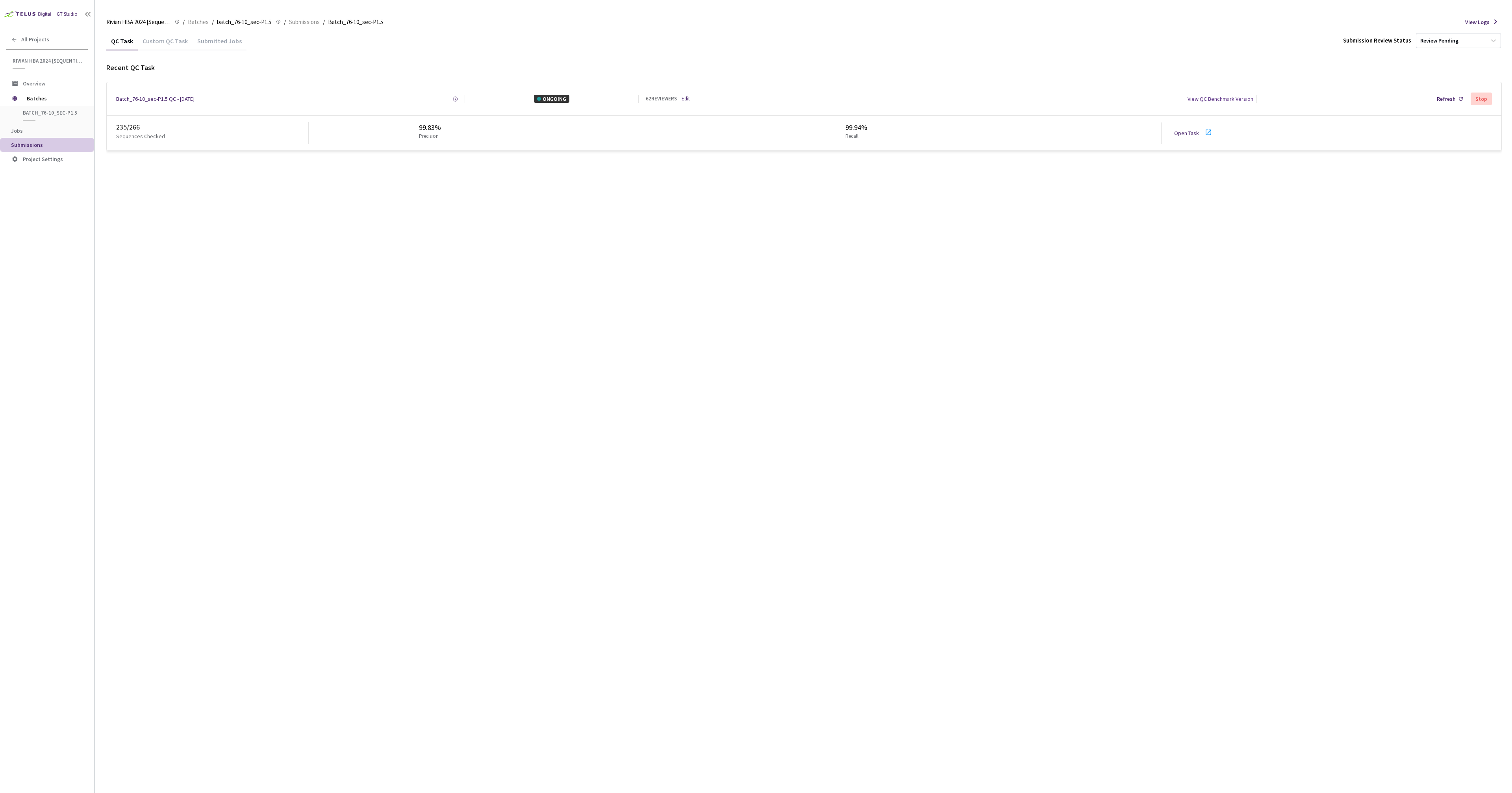
click at [134, 126] on div "235 / 266" at bounding box center [212, 127] width 192 height 10
click at [1184, 200] on div "QC Task Custom QC Task Submitted Jobs Submission Review Status Review Pending R…" at bounding box center [804, 412] width 1395 height 761
click at [185, 223] on div "QC Task Custom QC Task Submitted Jobs Submission Review Status Review Pending R…" at bounding box center [804, 412] width 1395 height 761
click at [215, 175] on div "QC Task Custom QC Task Submitted Jobs Submission Review Status Review Pending R…" at bounding box center [804, 412] width 1395 height 761
click at [214, 174] on div "QC Task Custom QC Task Submitted Jobs Submission Review Status Review Pending R…" at bounding box center [804, 412] width 1395 height 761
